Goal: Information Seeking & Learning: Learn about a topic

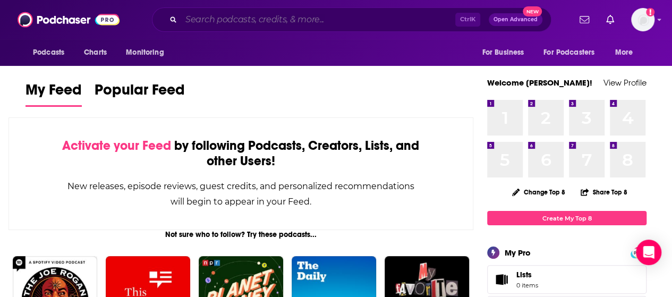
click at [283, 13] on input "Search podcasts, credits, & more..." at bounding box center [318, 19] width 274 height 17
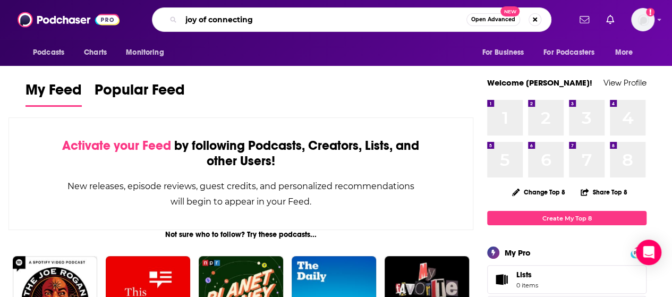
type input "joy of connecting"
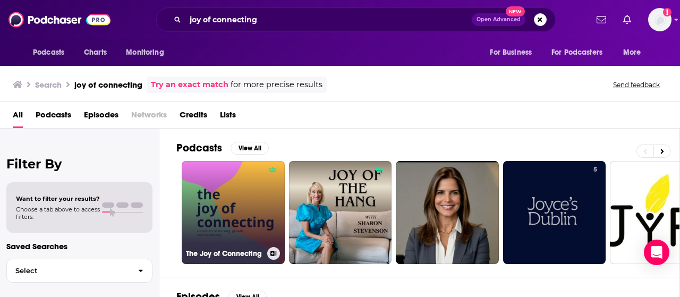
click at [229, 201] on link "The Joy of Connecting" at bounding box center [233, 212] width 103 height 103
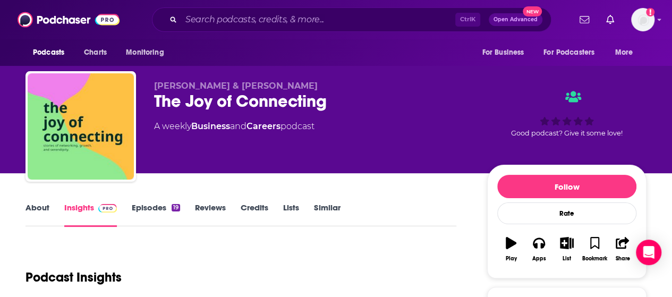
click at [40, 207] on link "About" at bounding box center [37, 214] width 24 height 24
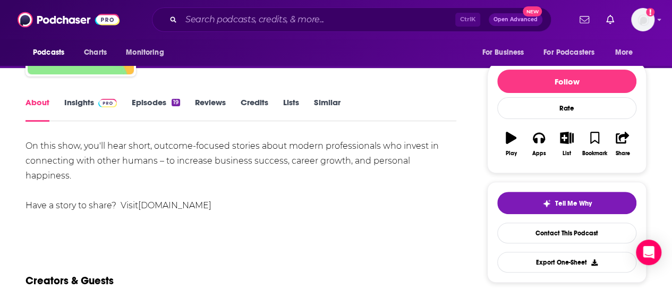
scroll to position [106, 0]
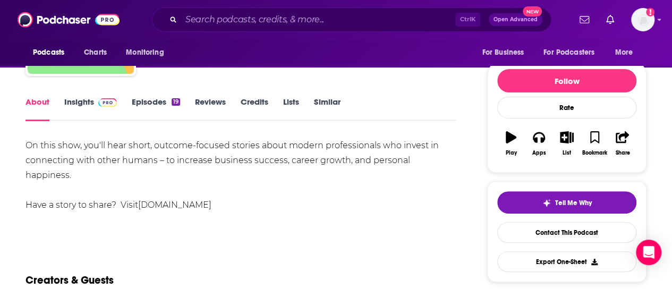
drag, startPoint x: 25, startPoint y: 145, endPoint x: 455, endPoint y: 160, distance: 430.5
copy div "On this show, you'll hear short, outcome-focused stories about modern professio…"
click at [102, 108] on link "Insights" at bounding box center [90, 109] width 53 height 24
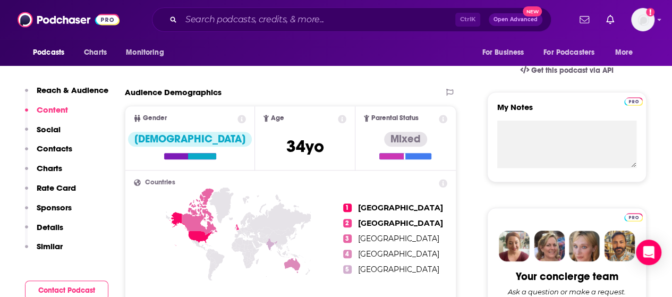
scroll to position [113, 0]
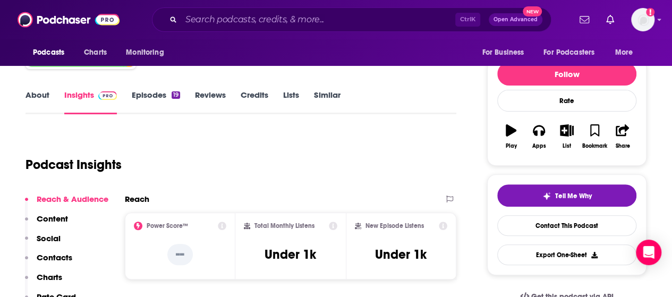
click at [155, 93] on link "Episodes 19" at bounding box center [156, 102] width 48 height 24
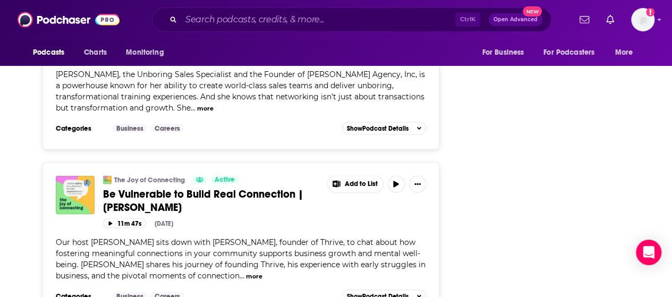
scroll to position [2964, 0]
